Goal: Navigation & Orientation: Find specific page/section

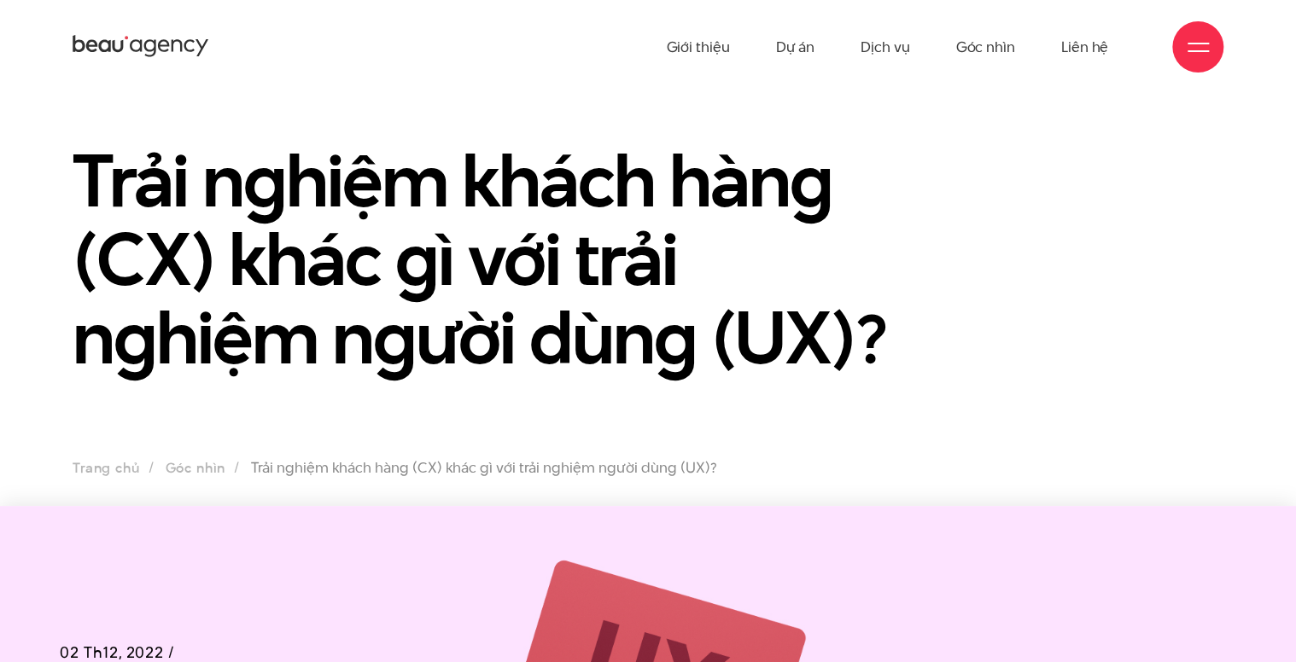
click at [109, 46] on icon at bounding box center [104, 46] width 12 height 13
click at [804, 55] on link "Dự án" at bounding box center [794, 47] width 39 height 94
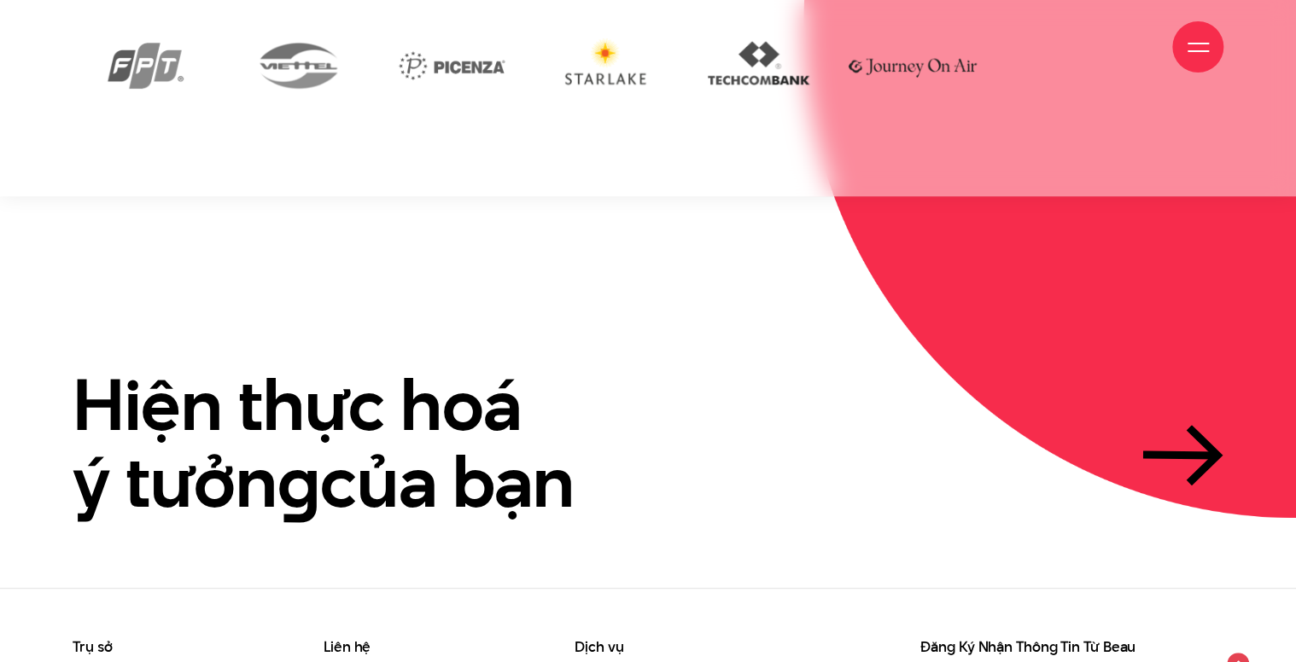
scroll to position [4037, 0]
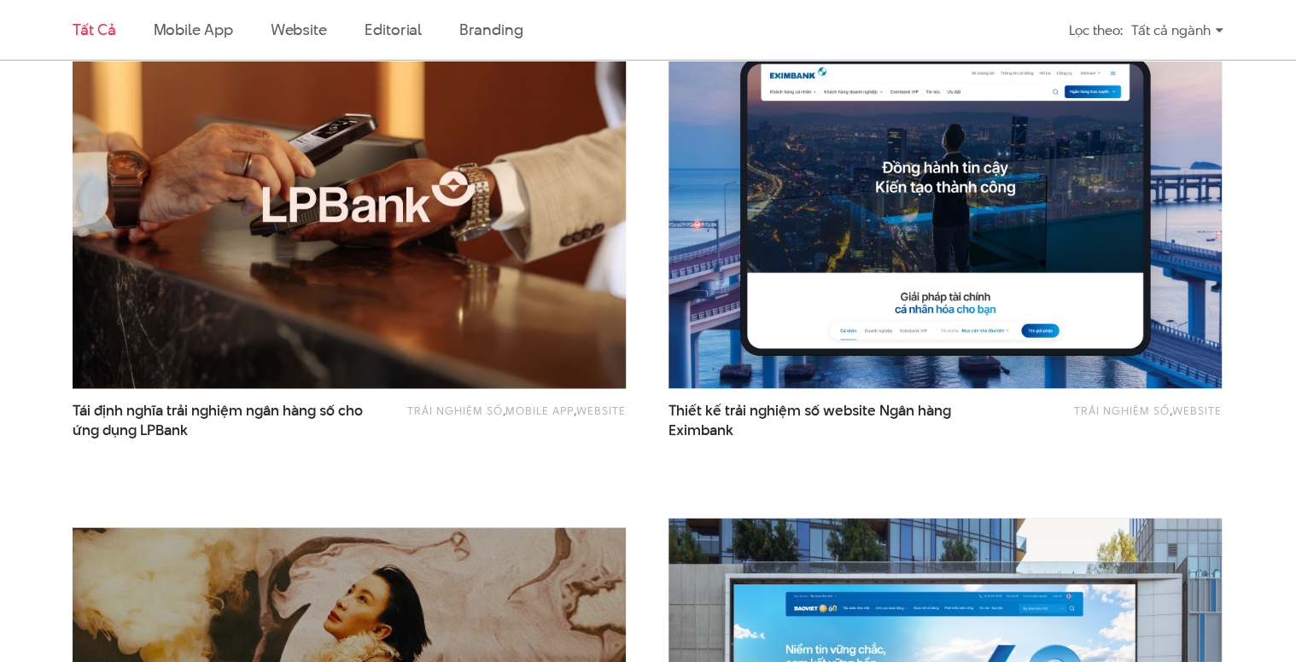
scroll to position [1115, 0]
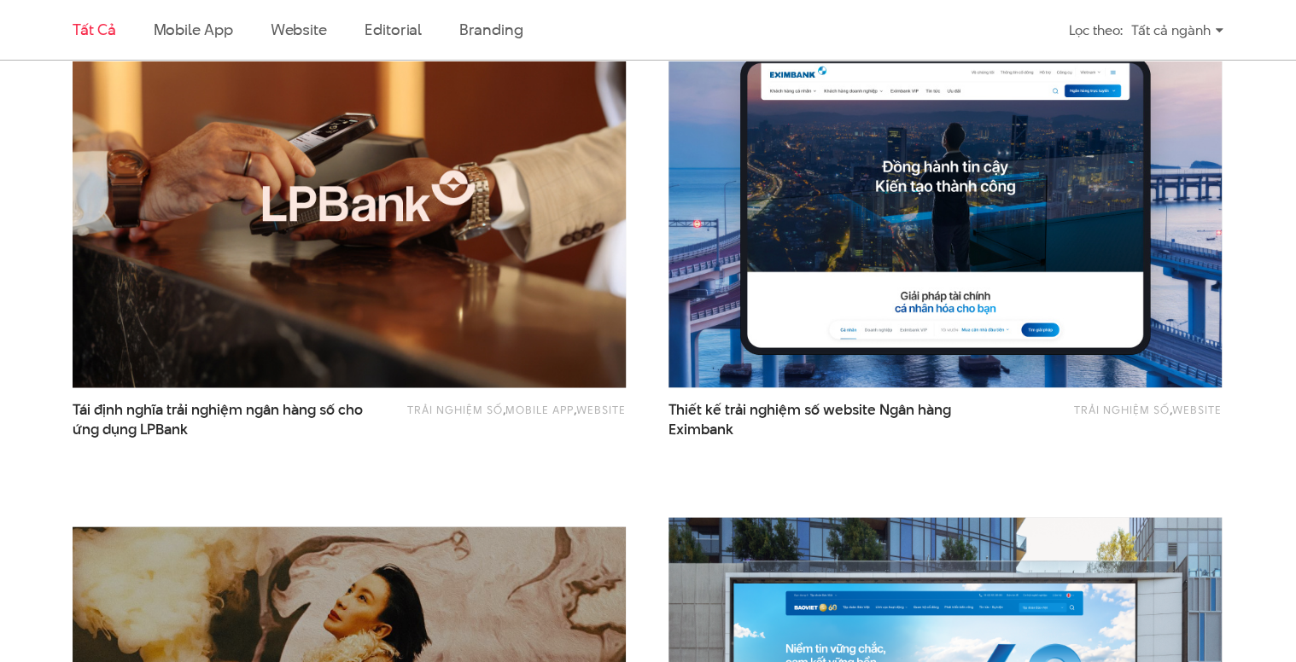
click at [409, 310] on img at bounding box center [349, 202] width 609 height 408
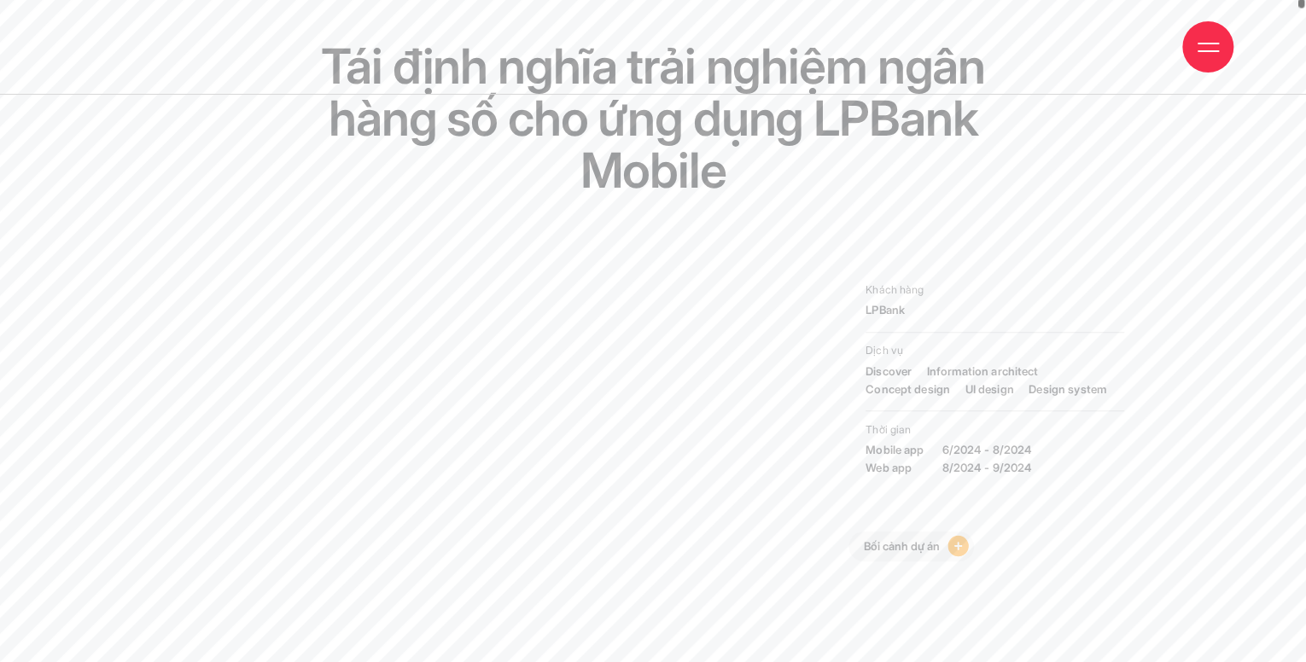
scroll to position [5, 0]
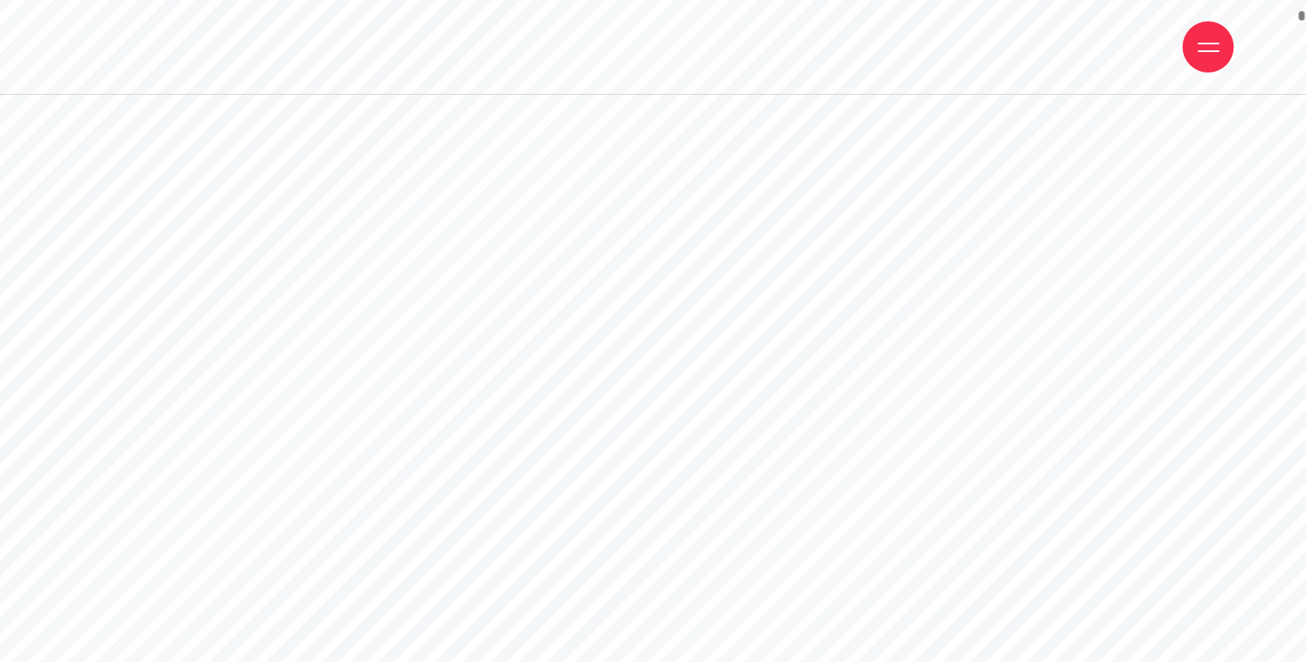
drag, startPoint x: 1304, startPoint y: 14, endPoint x: 1283, endPoint y: 171, distance: 158.5
